Goal: Obtain resource: Download file/media

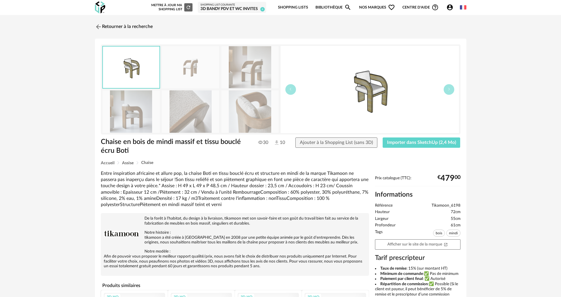
click at [332, 7] on link "Bibliothèque Magnify icon" at bounding box center [333, 8] width 36 height 14
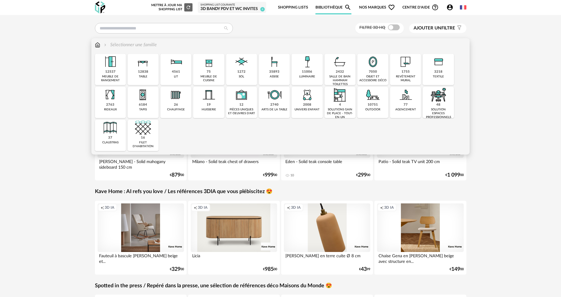
click at [272, 74] on div "35893" at bounding box center [274, 72] width 10 height 4
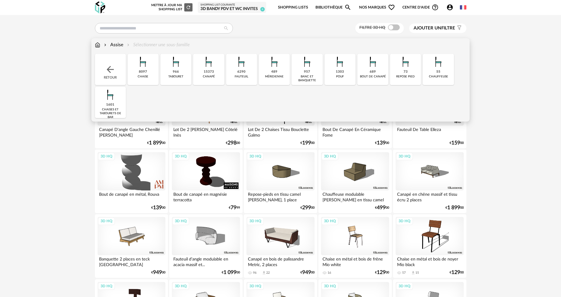
click at [206, 73] on div "15373" at bounding box center [209, 72] width 10 height 4
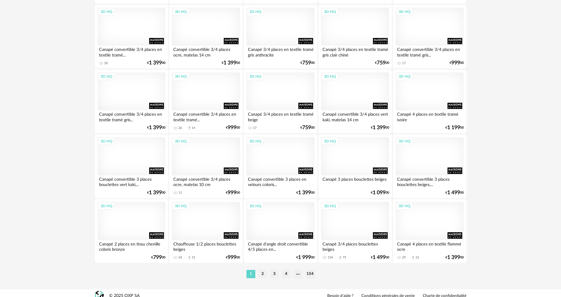
scroll to position [1124, 0]
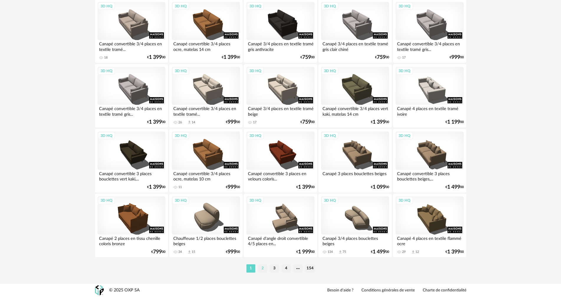
click at [265, 267] on li "2" at bounding box center [262, 269] width 9 height 8
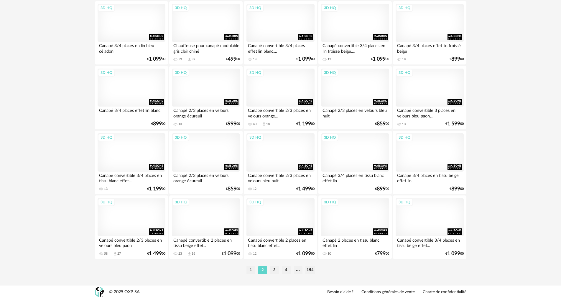
scroll to position [1124, 0]
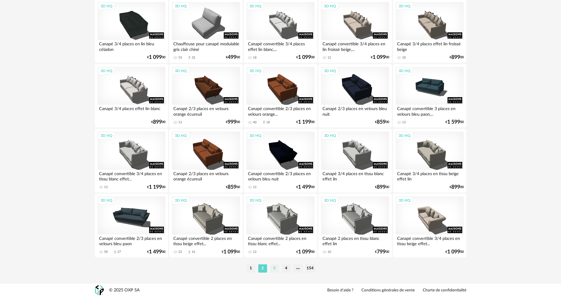
click at [274, 268] on li "3" at bounding box center [274, 269] width 9 height 8
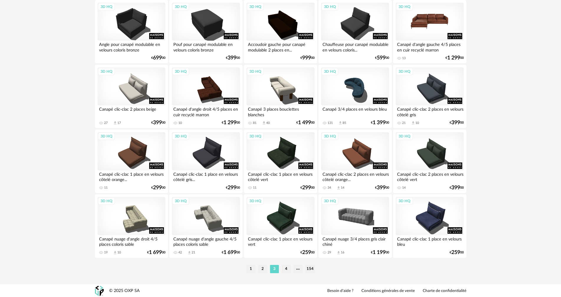
scroll to position [1124, 0]
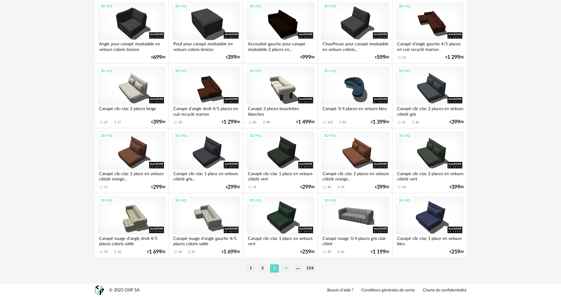
click at [288, 270] on li "4" at bounding box center [286, 269] width 9 height 8
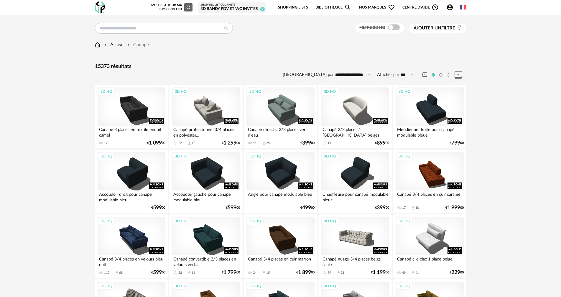
click at [447, 28] on span "Ajouter un filtre" at bounding box center [435, 28] width 42 height 6
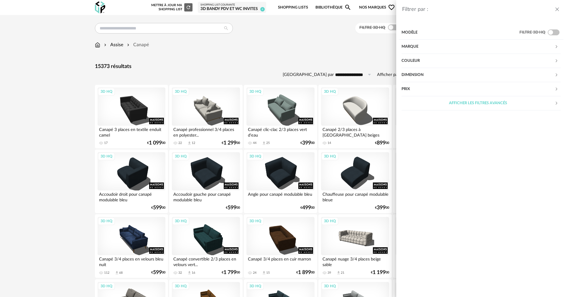
click at [432, 45] on div "Marque" at bounding box center [477, 47] width 153 height 14
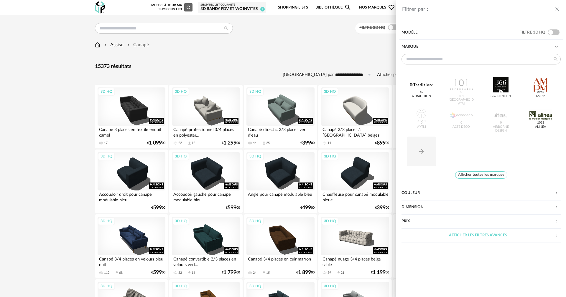
click at [425, 47] on div "Marque" at bounding box center [477, 47] width 153 height 14
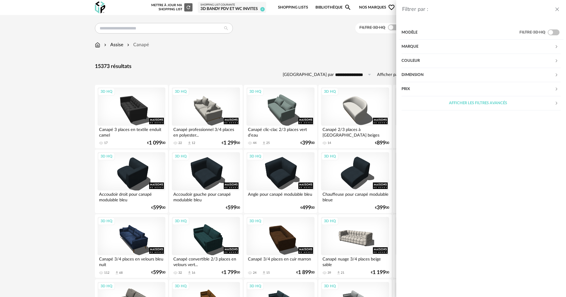
click at [424, 59] on div "Couleur" at bounding box center [477, 61] width 153 height 14
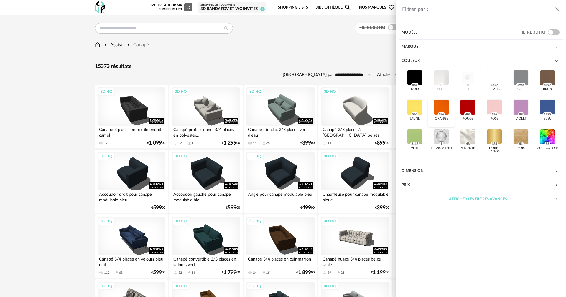
click at [442, 108] on div at bounding box center [441, 107] width 15 height 15
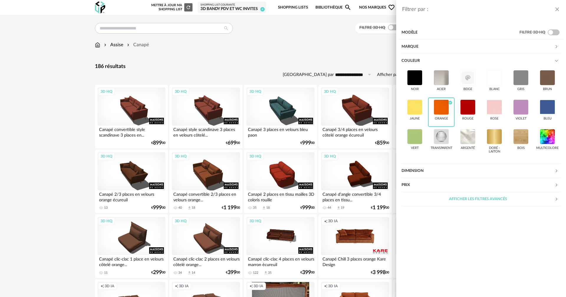
click at [315, 70] on div "Filtrer par : Modèle Filtre 3D HQ Marque &tradition 0 101 Copenhagen 0 366 Conc…" at bounding box center [283, 148] width 566 height 297
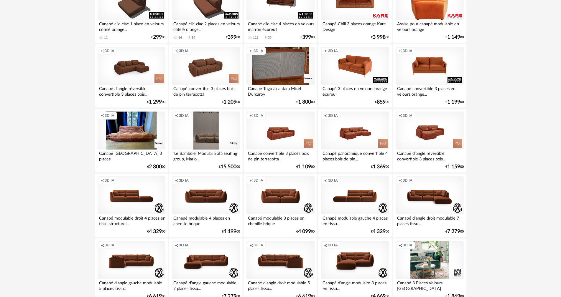
scroll to position [236, 0]
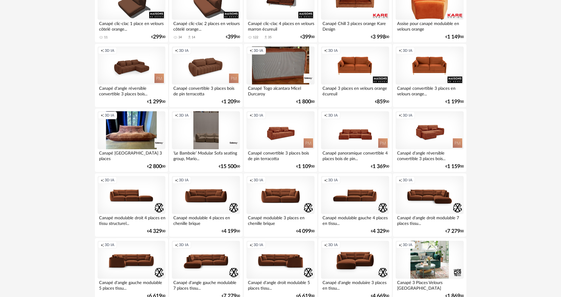
click at [360, 139] on div "Creation icon 3D IA" at bounding box center [355, 130] width 68 height 38
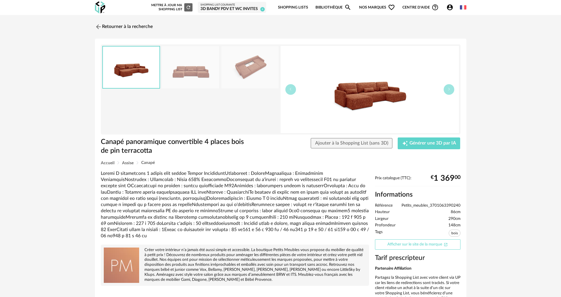
click at [411, 242] on link "Afficher sur le site de la marque Open In New icon" at bounding box center [417, 245] width 85 height 10
click at [106, 27] on link "Retourner à la recherche" at bounding box center [122, 26] width 58 height 13
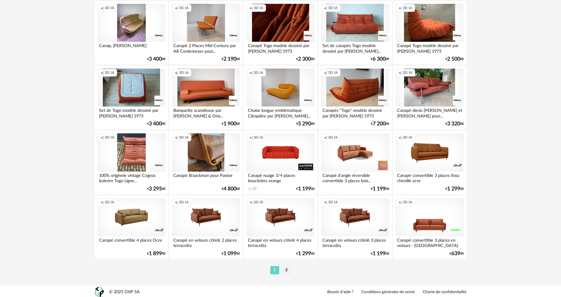
scroll to position [1124, 0]
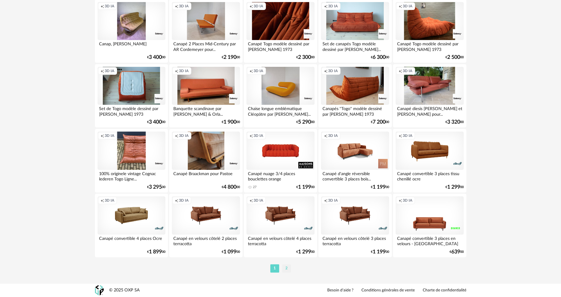
click at [287, 269] on li "2" at bounding box center [286, 269] width 9 height 8
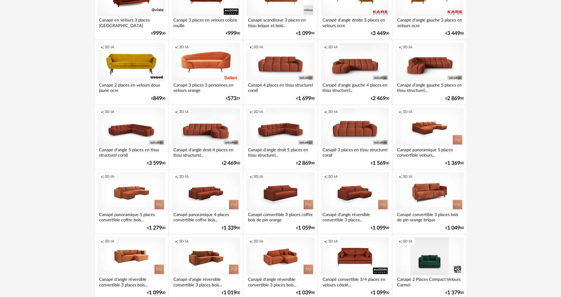
scroll to position [501, 0]
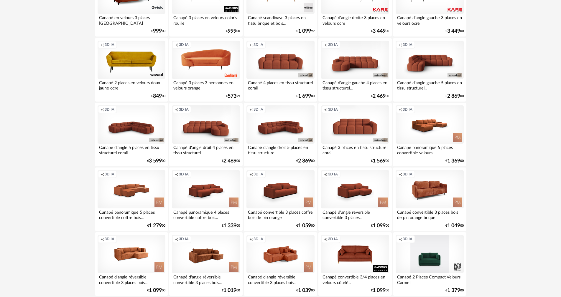
click at [278, 128] on div "Creation icon 3D IA" at bounding box center [280, 125] width 68 height 38
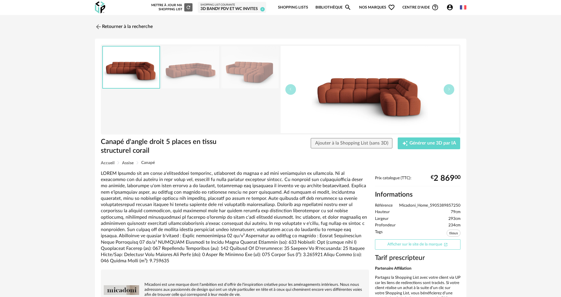
click at [407, 246] on link "Afficher sur le site de la marque Open In New icon" at bounding box center [417, 245] width 85 height 10
click at [98, 24] on img at bounding box center [97, 26] width 9 height 9
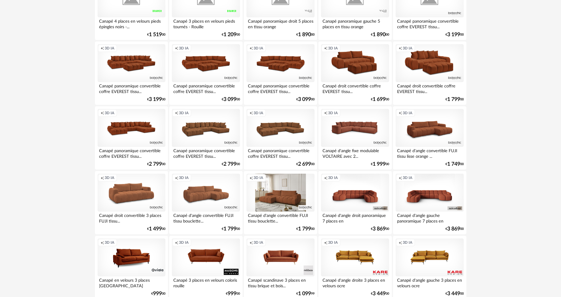
scroll to position [236, 0]
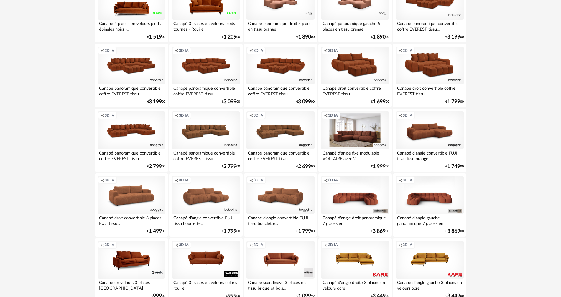
click at [355, 130] on div "Creation icon 3D IA" at bounding box center [355, 130] width 68 height 38
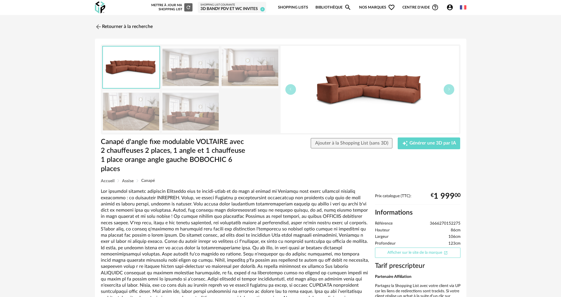
click at [390, 252] on link "Afficher sur le site de la marque Open In New icon" at bounding box center [417, 253] width 85 height 10
click at [110, 26] on link "Retourner à la recherche" at bounding box center [122, 26] width 58 height 13
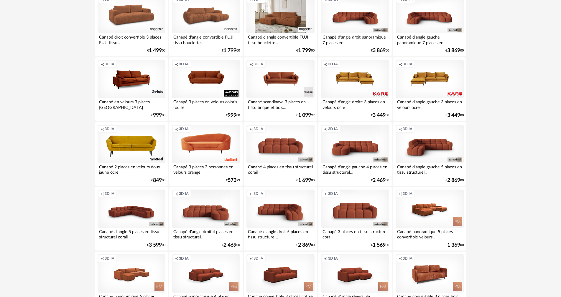
scroll to position [442, 0]
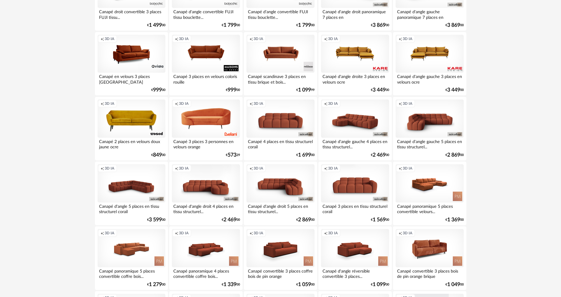
click at [363, 118] on div "Creation icon 3D IA" at bounding box center [355, 119] width 68 height 38
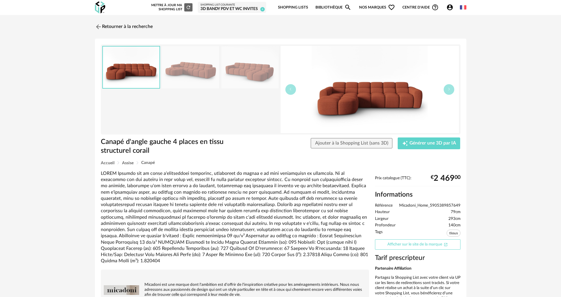
click at [415, 243] on link "Afficher sur le site de la marque Open In New icon" at bounding box center [417, 245] width 85 height 10
click at [103, 25] on link "Retourner à la recherche" at bounding box center [122, 26] width 58 height 13
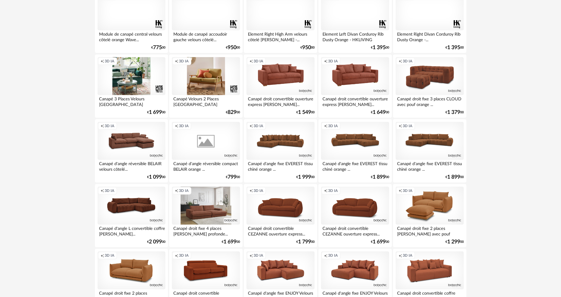
scroll to position [871, 0]
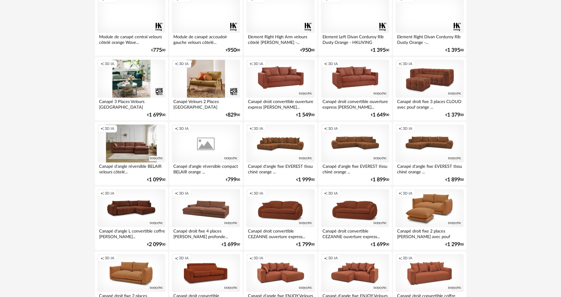
click at [141, 144] on div "Creation icon 3D IA" at bounding box center [132, 144] width 68 height 38
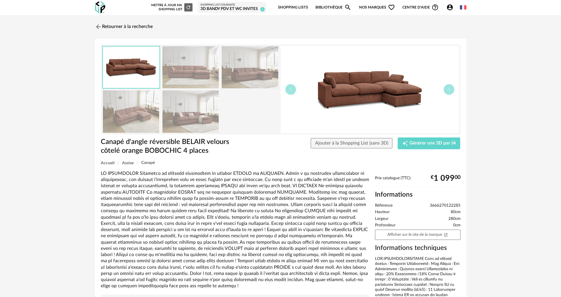
click at [443, 90] on img at bounding box center [370, 89] width 178 height 87
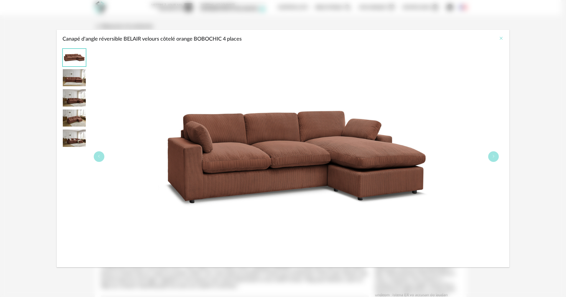
click at [502, 38] on icon "Close" at bounding box center [501, 38] width 5 height 5
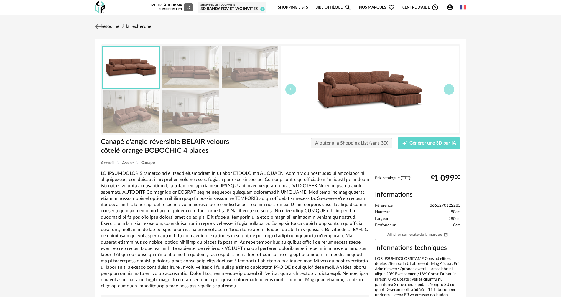
click at [113, 25] on link "Retourner à la recherche" at bounding box center [122, 26] width 58 height 13
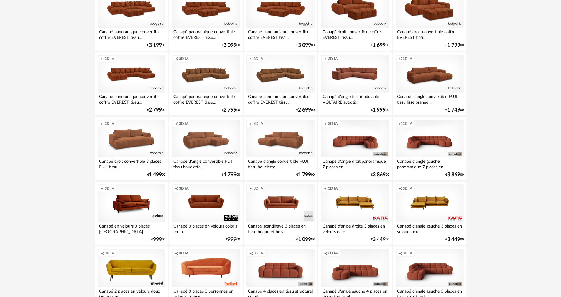
scroll to position [295, 0]
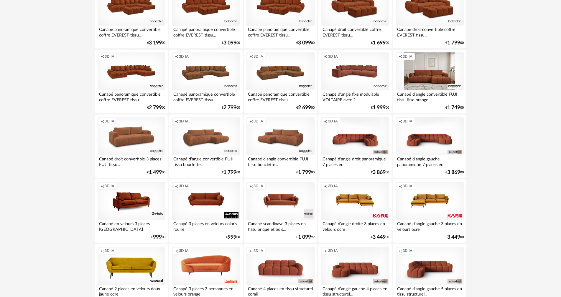
click at [433, 69] on div "Creation icon 3D IA" at bounding box center [430, 71] width 68 height 38
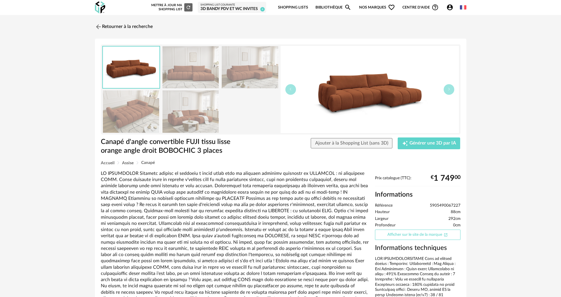
click at [415, 232] on link "Afficher sur le site de la marque Open In New icon" at bounding box center [417, 235] width 85 height 10
click at [102, 26] on img at bounding box center [97, 26] width 9 height 9
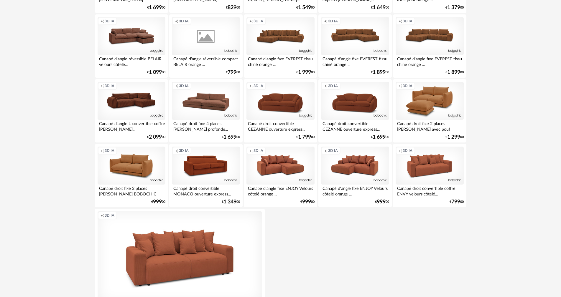
scroll to position [1002, 0]
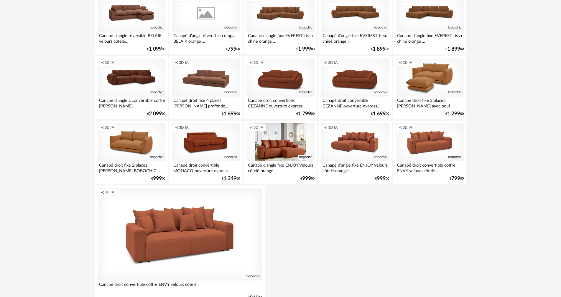
click at [274, 143] on div "Creation icon 3D IA" at bounding box center [280, 143] width 68 height 38
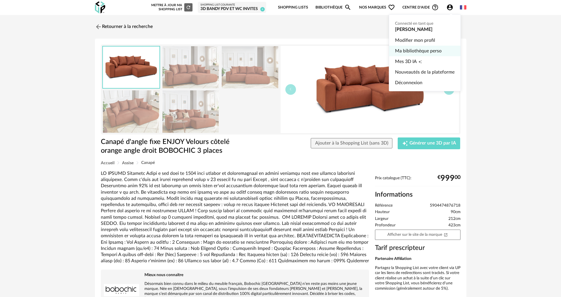
click at [426, 51] on link "Ma bibliothèque perso" at bounding box center [425, 51] width 60 height 11
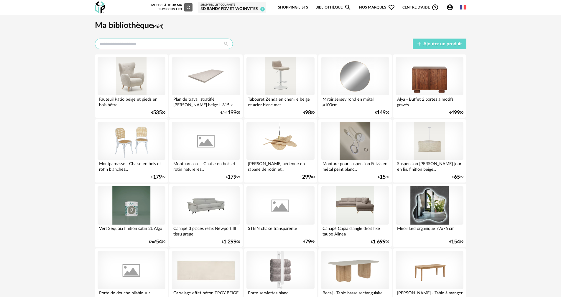
click at [154, 44] on input "text" at bounding box center [164, 44] width 138 height 11
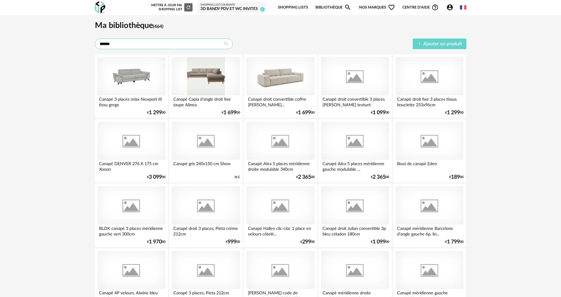
type input "******"
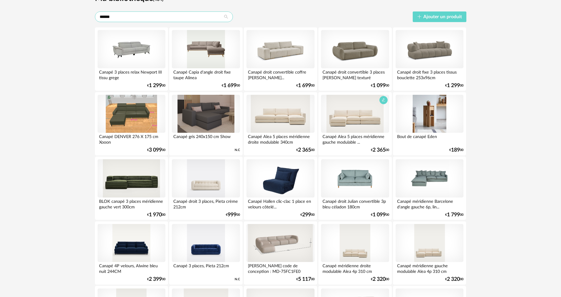
scroll to position [29, 0]
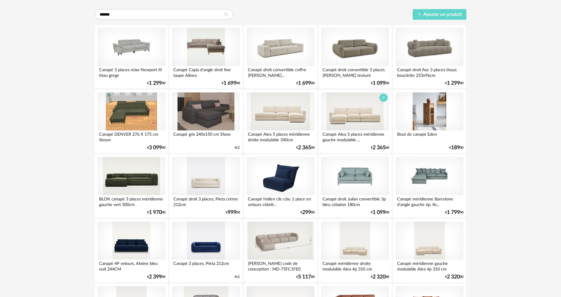
click at [352, 120] on div at bounding box center [355, 112] width 68 height 38
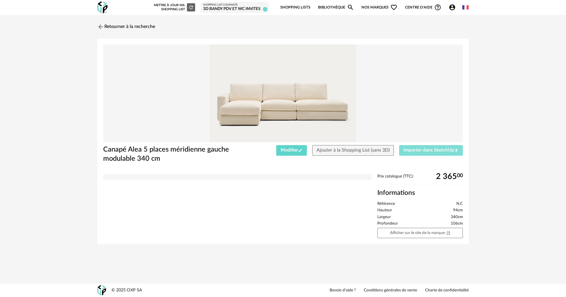
click at [426, 149] on span "Importer dans SketchUp Download icon" at bounding box center [431, 150] width 55 height 5
